Goal: Information Seeking & Learning: Check status

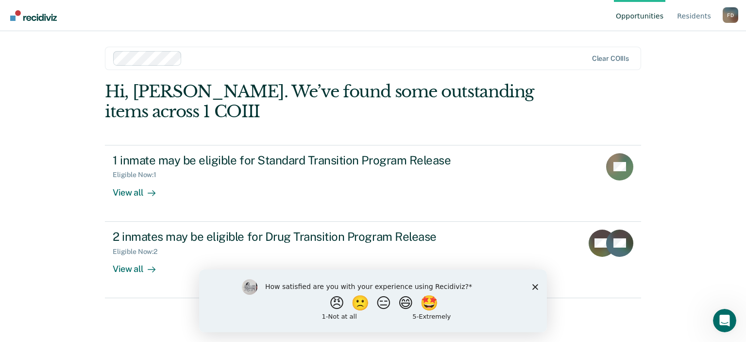
click at [535, 285] on icon "Close survey" at bounding box center [536, 286] width 6 height 6
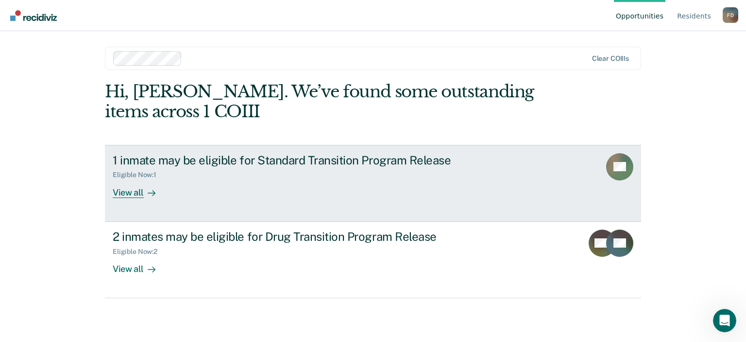
click at [139, 189] on div "View all" at bounding box center [140, 188] width 54 height 19
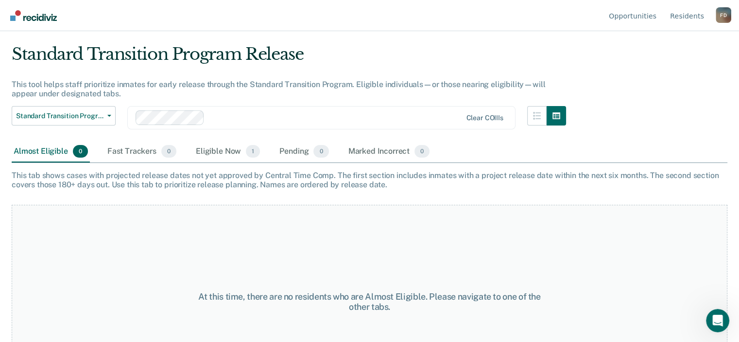
scroll to position [22, 0]
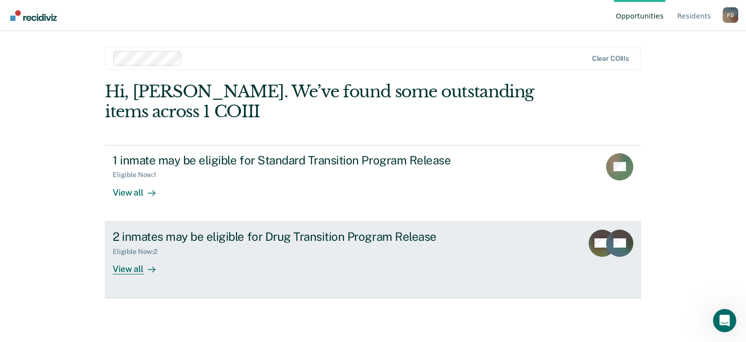
click at [128, 271] on div "View all" at bounding box center [140, 264] width 54 height 19
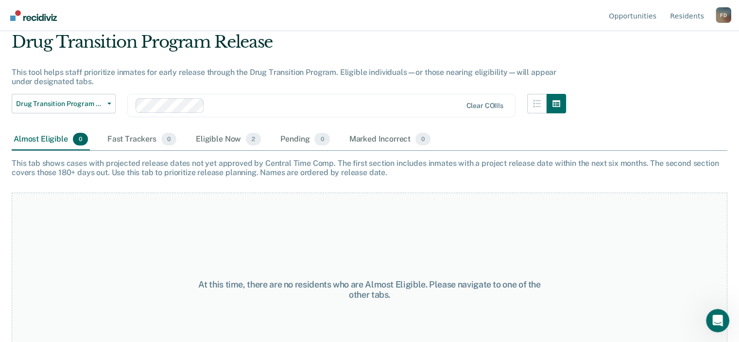
scroll to position [47, 0]
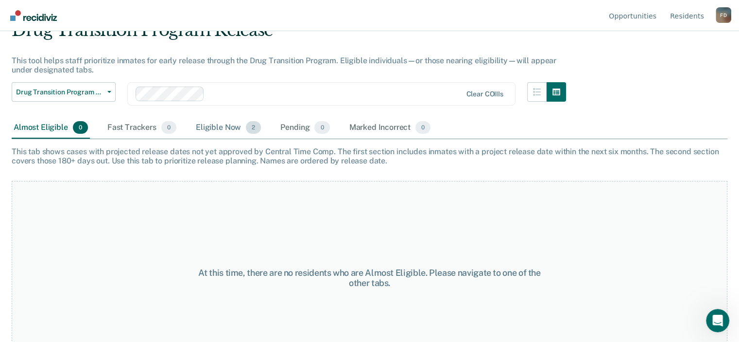
click at [223, 124] on div "Eligible Now 2" at bounding box center [228, 127] width 69 height 21
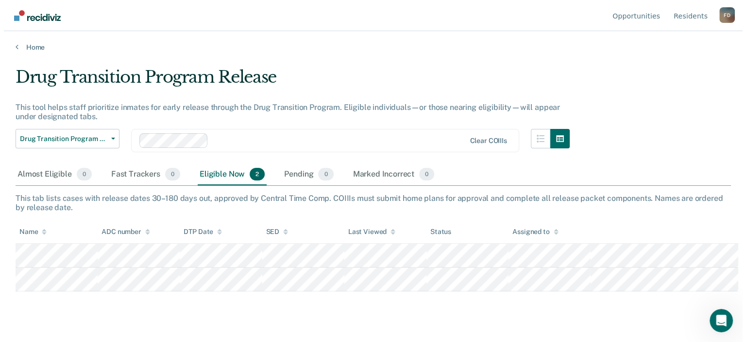
scroll to position [0, 0]
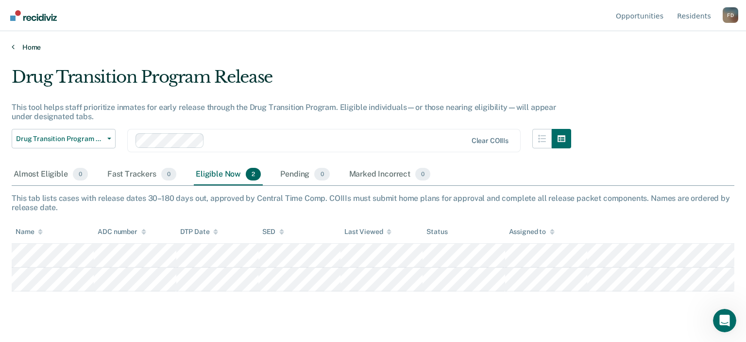
click at [36, 51] on link "Home" at bounding box center [373, 47] width 723 height 9
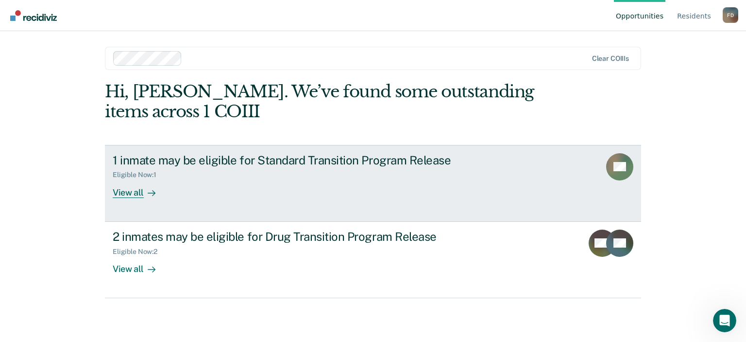
click at [329, 158] on div "1 inmate may be eligible for Standard Transition Program Release" at bounding box center [283, 160] width 341 height 14
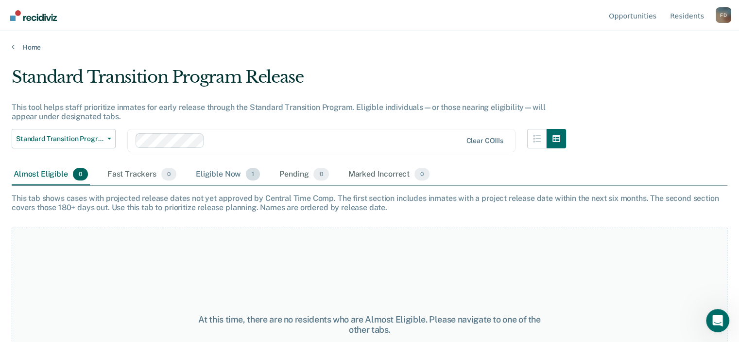
click at [216, 173] on div "Eligible Now 1" at bounding box center [228, 174] width 68 height 21
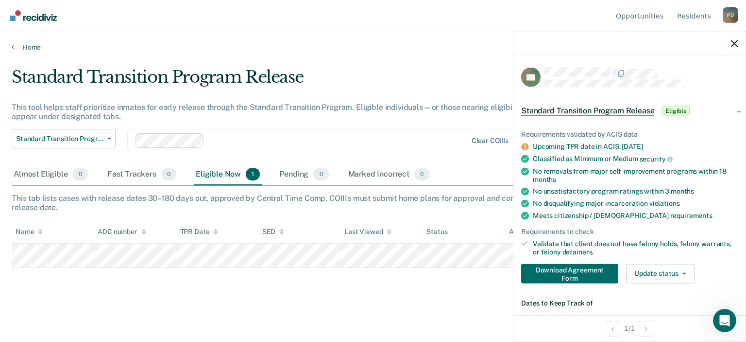
click at [424, 89] on div "Standard Transition Program Release" at bounding box center [292, 81] width 560 height 28
click at [733, 44] on icon "button" at bounding box center [734, 43] width 7 height 7
